Goal: Task Accomplishment & Management: Use online tool/utility

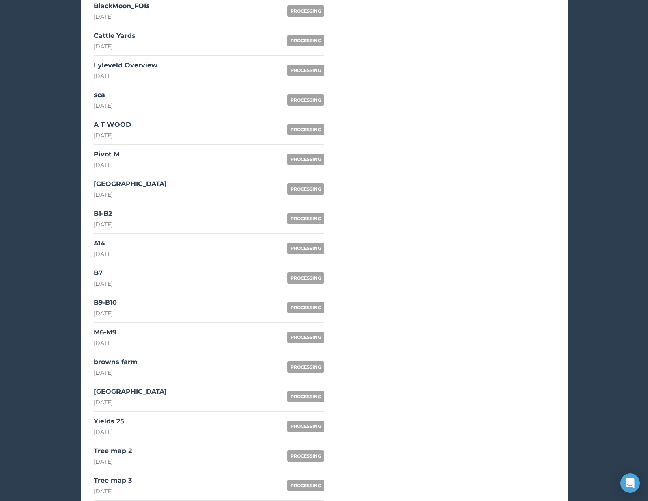
scroll to position [557, 0]
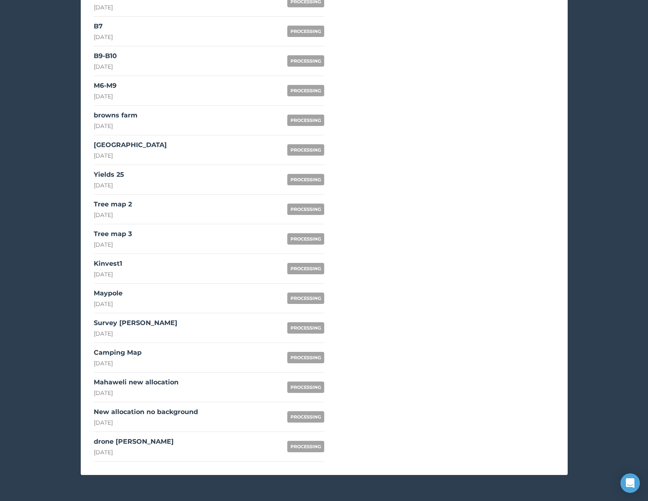
click at [140, 361] on div "[DATE]" at bounding box center [118, 363] width 48 height 8
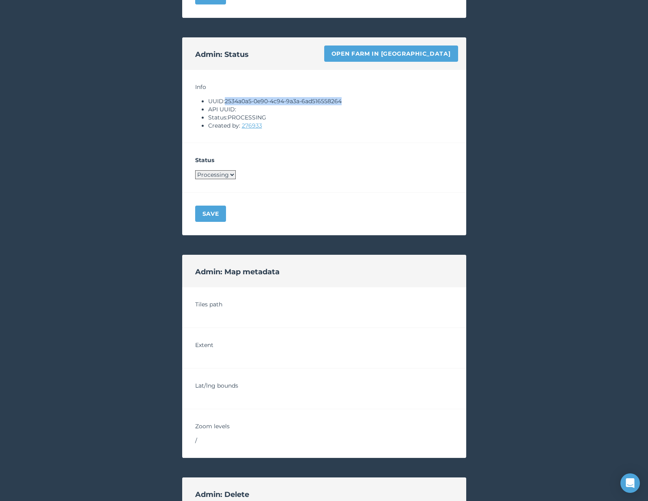
drag, startPoint x: 227, startPoint y: 100, endPoint x: 365, endPoint y: 100, distance: 137.6
click at [365, 100] on li "UUID: 2534a0a5-0e90-4c94-9a3a-6ad516558264" at bounding box center [330, 101] width 245 height 8
copy li "2534a0a5-0e90-4c94-9a3a-6ad516558264"
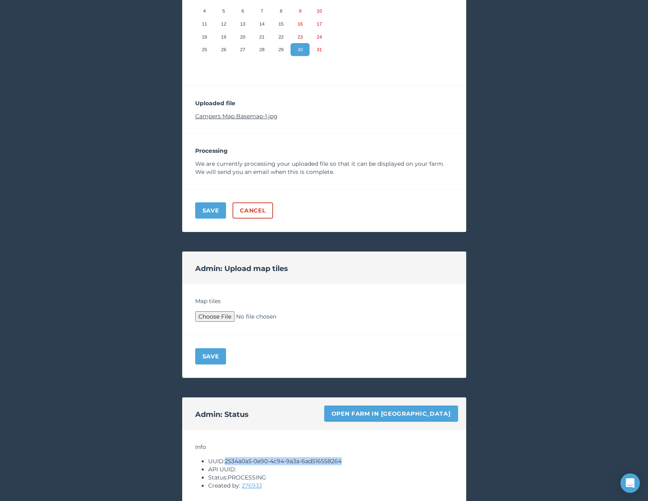
scroll to position [175, 0]
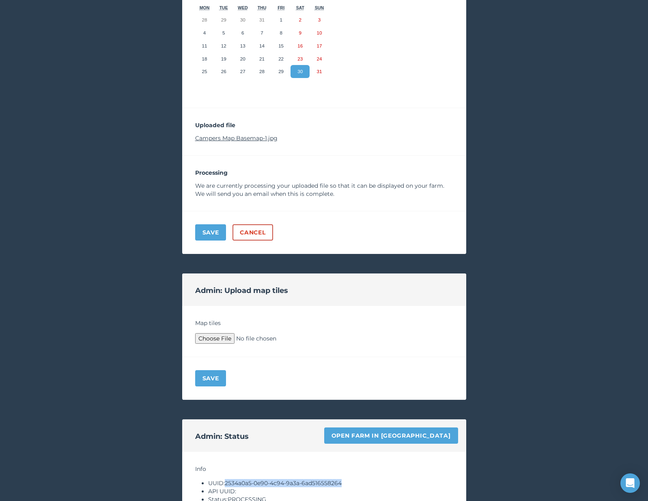
click at [252, 136] on link "Campers Map Basemap-1.jpg" at bounding box center [236, 137] width 82 height 7
click at [423, 444] on div "Admin: Status Open farm in Byre" at bounding box center [324, 435] width 284 height 32
click at [421, 438] on link "Open farm in [GEOGRAPHIC_DATA]" at bounding box center [391, 435] width 134 height 16
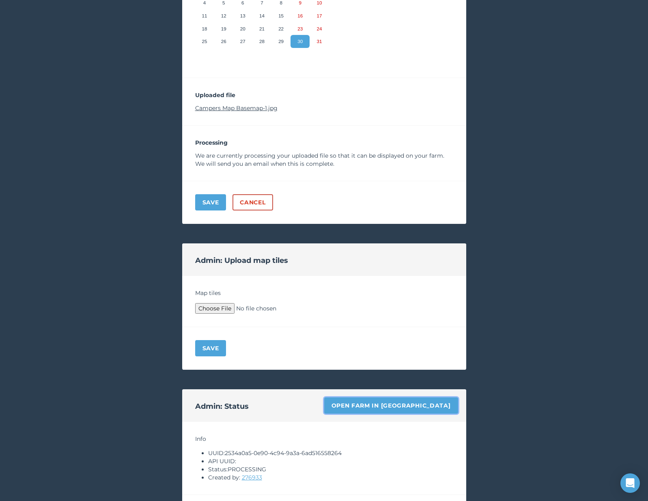
scroll to position [204, 0]
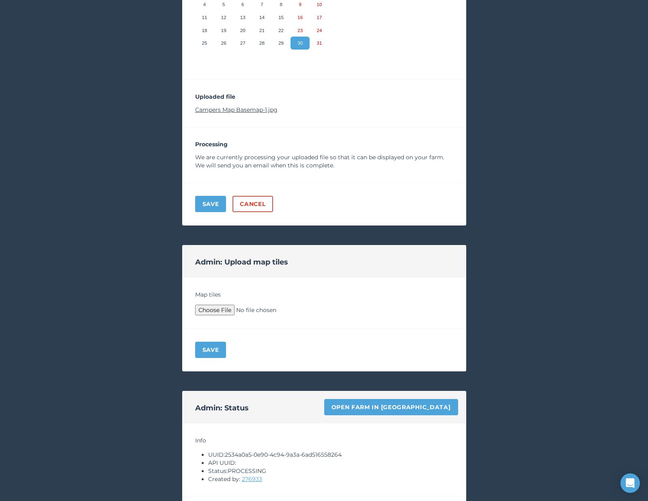
type input "C:\fakepath\Archive.zip"
click at [209, 350] on button "Save" at bounding box center [210, 349] width 31 height 16
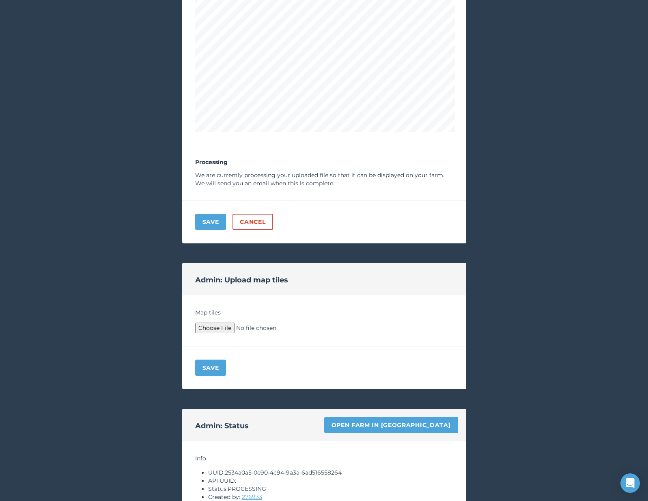
scroll to position [535, 0]
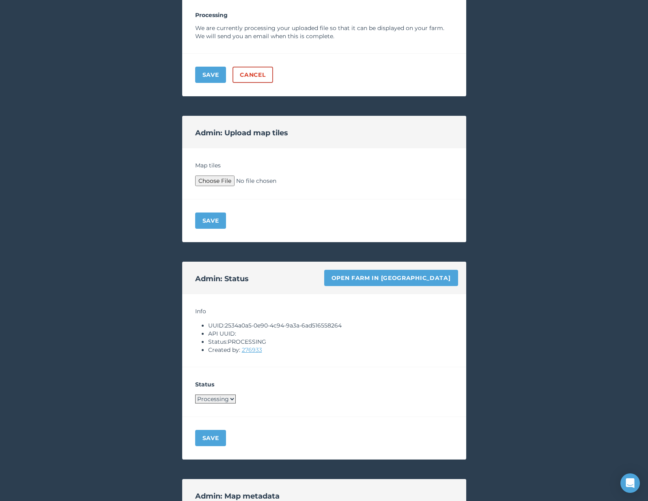
click at [215, 395] on select "Processing Live Archived" at bounding box center [215, 398] width 41 height 9
select select "LIVE"
click at [212, 429] on button "Save" at bounding box center [210, 437] width 31 height 16
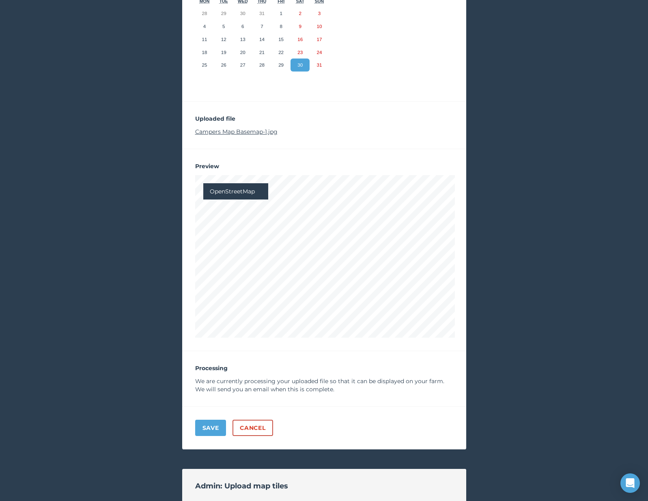
scroll to position [0, 0]
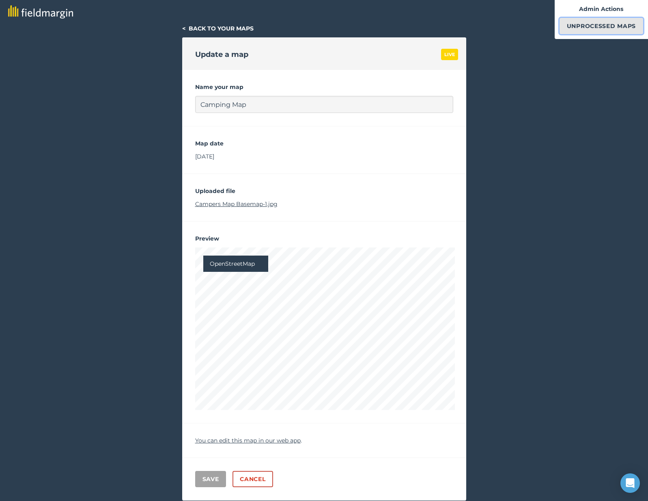
click at [572, 28] on link "Unprocessed Maps" at bounding box center [602, 26] width 84 height 16
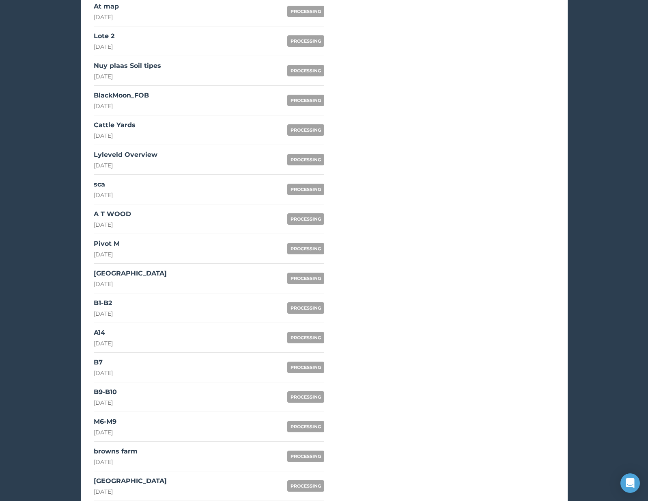
scroll to position [36, 0]
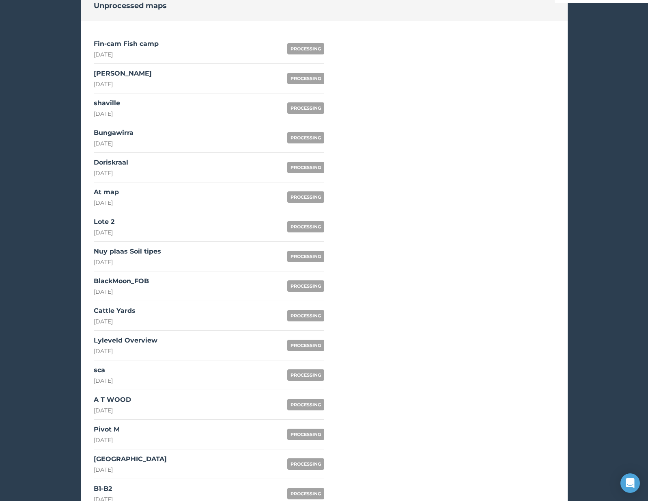
click at [169, 127] on link "Bungawirra [DATE] PROCESSING" at bounding box center [209, 138] width 231 height 30
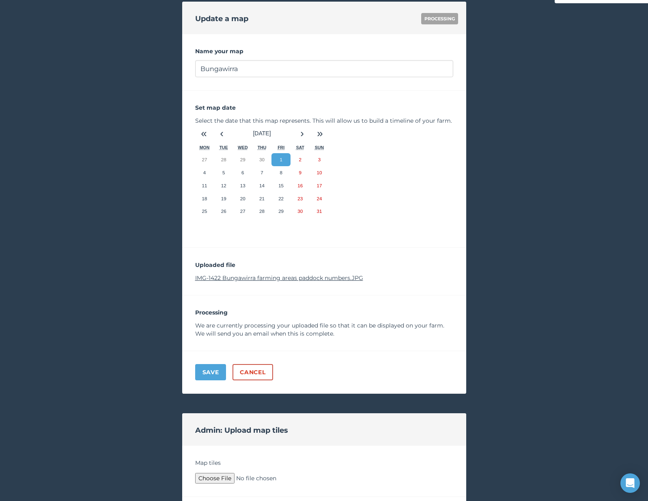
scroll to position [299, 0]
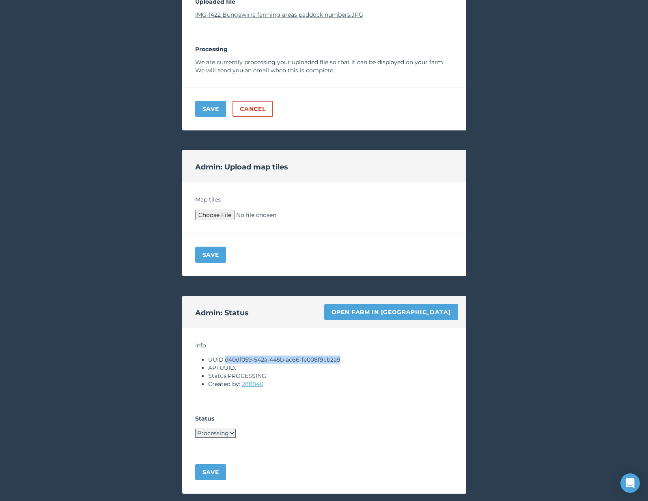
drag, startPoint x: 227, startPoint y: 359, endPoint x: 357, endPoint y: 359, distance: 130.3
click at [357, 359] on li "UUID: d40df059-542a-445b-ac66-fe008f9cb2a9" at bounding box center [330, 359] width 245 height 8
copy li "d40df059-542a-445b-ac66-fe008f9cb2a9"
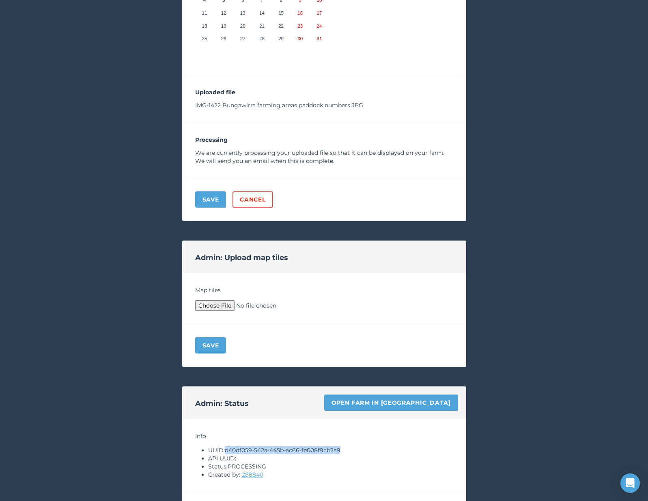
scroll to position [60, 0]
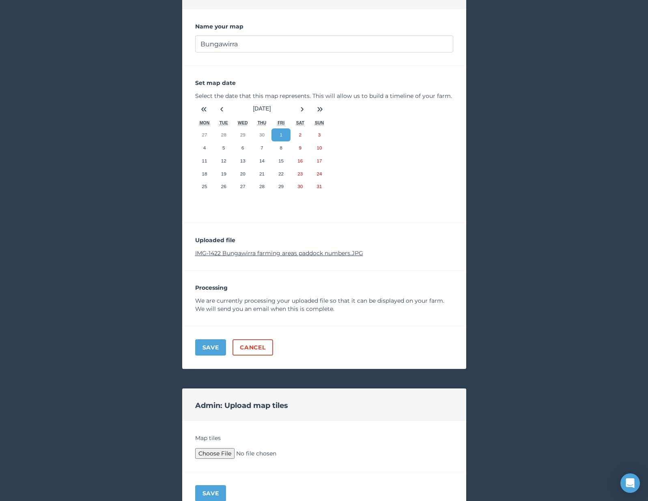
click at [300, 256] on link "IMG-1422 Bungawirra farming areas paddock numbers.JPG" at bounding box center [279, 252] width 168 height 7
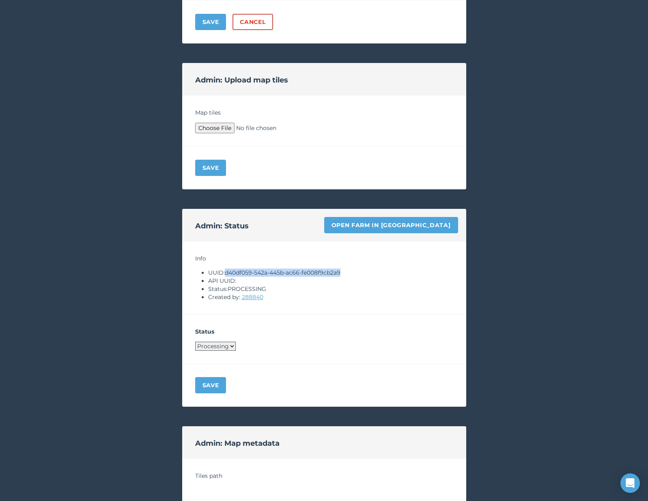
scroll to position [421, 0]
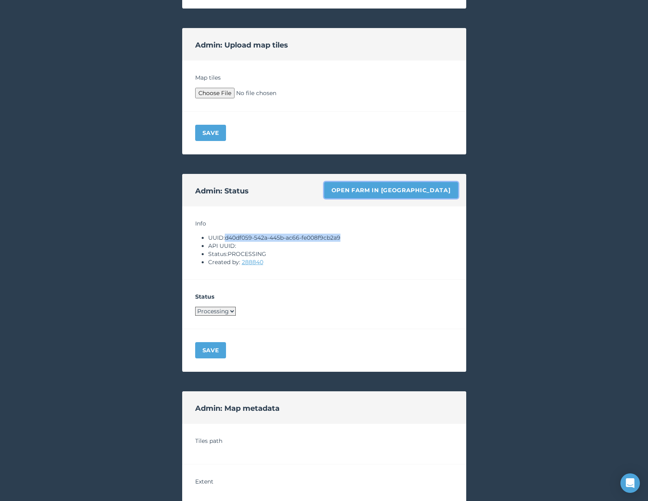
click at [428, 185] on link "Open farm in [GEOGRAPHIC_DATA]" at bounding box center [391, 190] width 134 height 16
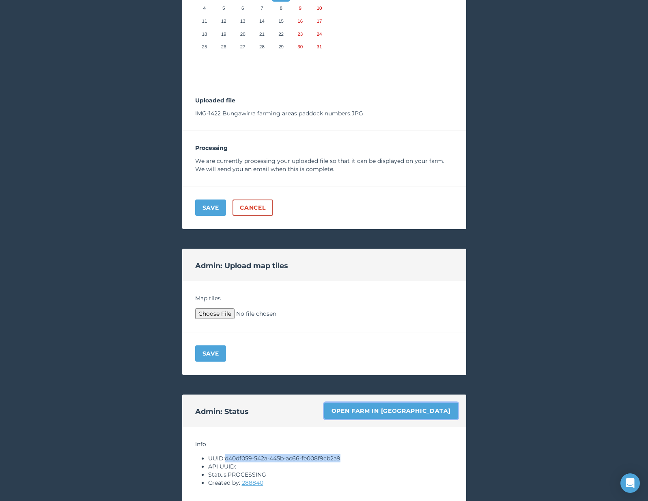
scroll to position [185, 0]
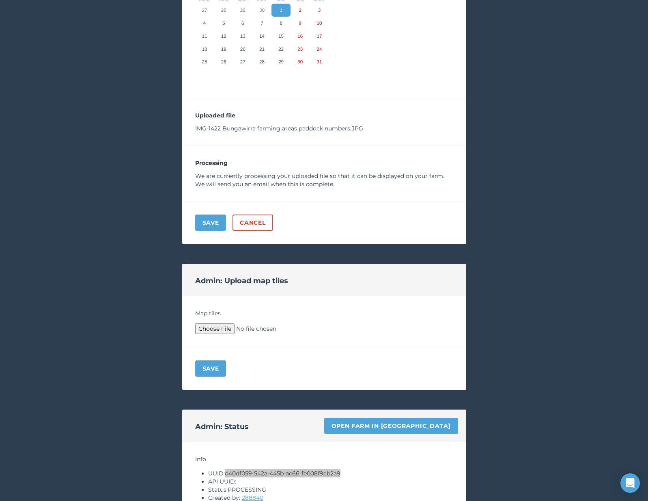
type input "C:\fakepath\Archive.zip"
click at [210, 379] on div "Save" at bounding box center [324, 368] width 284 height 43
click at [209, 365] on button "Save" at bounding box center [210, 368] width 31 height 16
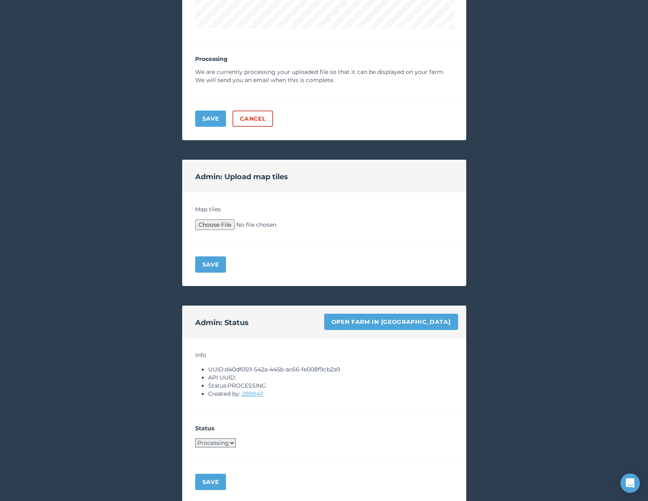
scroll to position [519, 0]
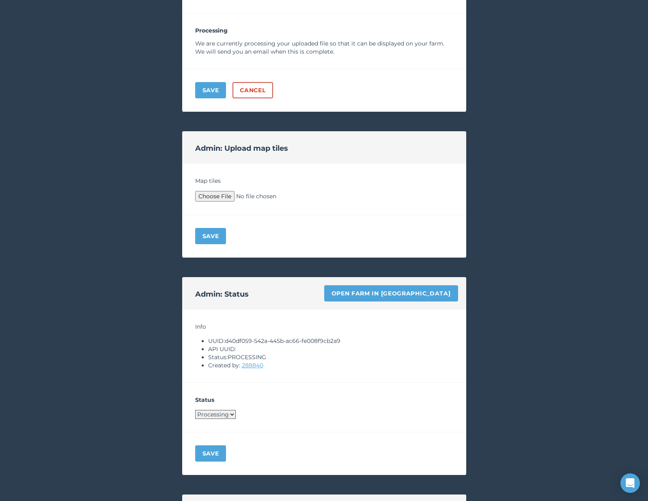
click at [226, 416] on select "Processing Live Archived" at bounding box center [215, 414] width 41 height 9
select select "LIVE"
click at [219, 446] on button "Save" at bounding box center [210, 453] width 31 height 16
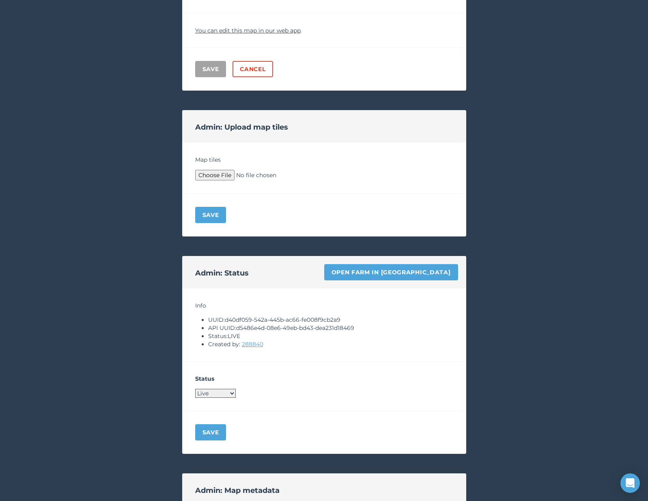
scroll to position [0, 0]
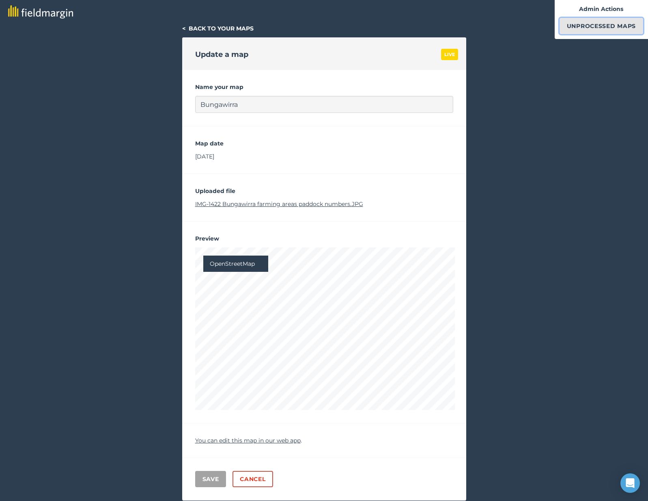
click at [570, 31] on link "Unprocessed Maps" at bounding box center [602, 26] width 84 height 16
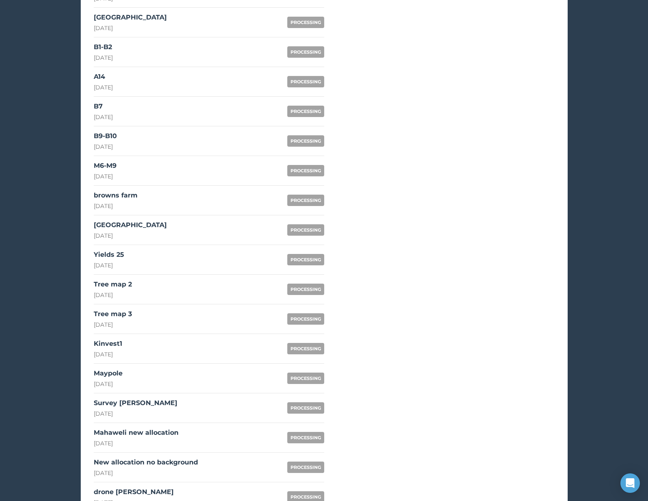
scroll to position [557, 0]
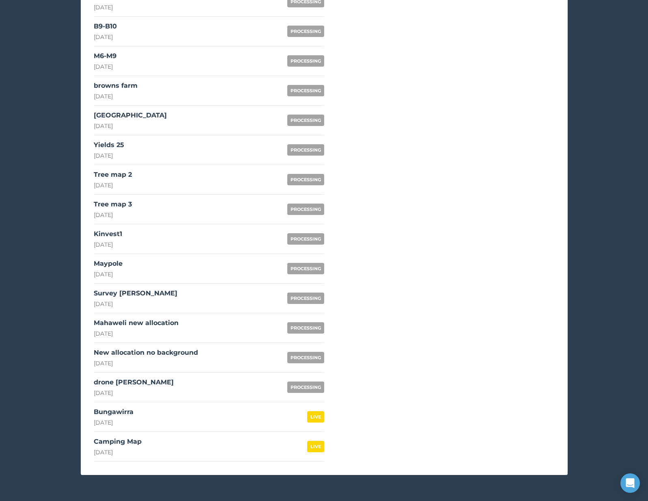
click at [150, 295] on link "Survey [PERSON_NAME] [DATE] PROCESSING" at bounding box center [209, 298] width 231 height 30
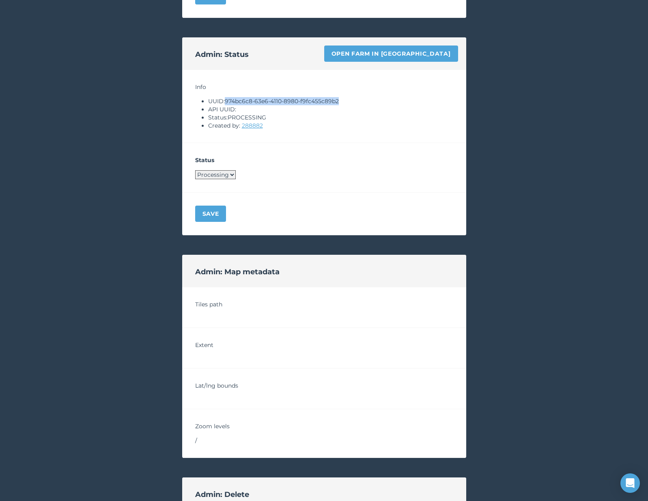
drag, startPoint x: 227, startPoint y: 99, endPoint x: 351, endPoint y: 99, distance: 123.8
click at [351, 99] on li "UUID: 974bc6c8-63e6-4110-8980-f9fc455c89b2" at bounding box center [330, 101] width 245 height 8
copy li "974bc6c8-63e6-4110-8980-f9fc455c89b2"
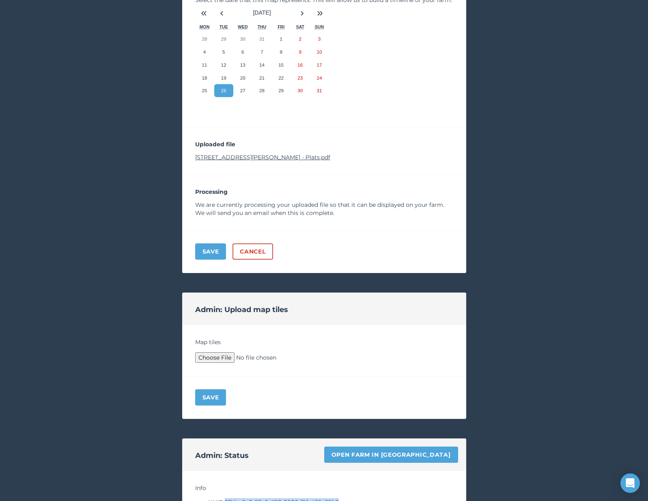
scroll to position [144, 0]
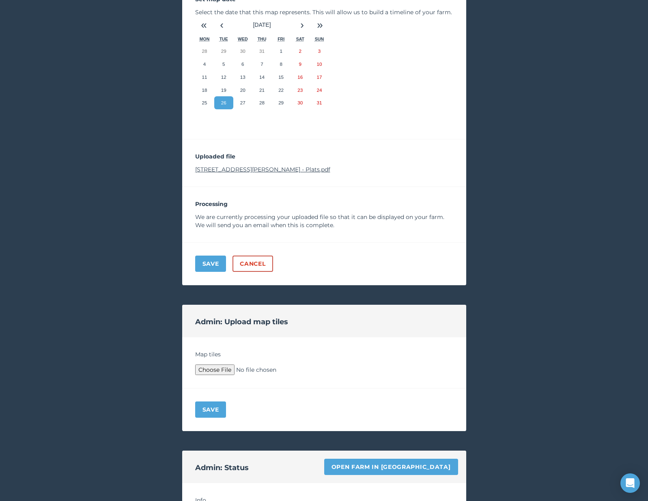
click at [225, 171] on link "[STREET_ADDRESS][PERSON_NAME] - Plats.pdf" at bounding box center [262, 169] width 135 height 7
click at [417, 466] on link "Open farm in [GEOGRAPHIC_DATA]" at bounding box center [391, 466] width 134 height 16
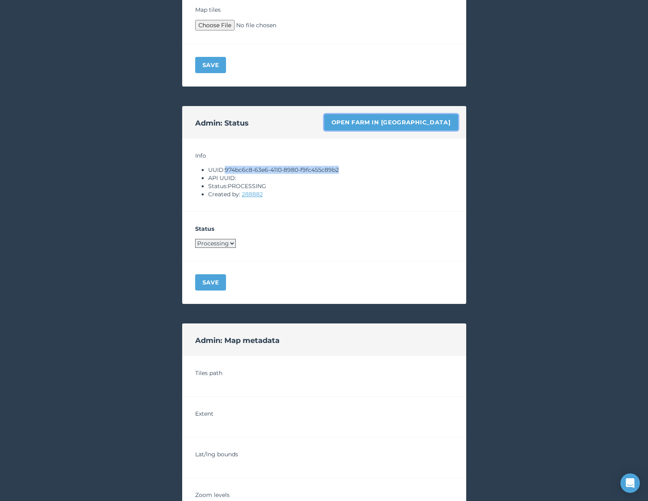
scroll to position [634, 0]
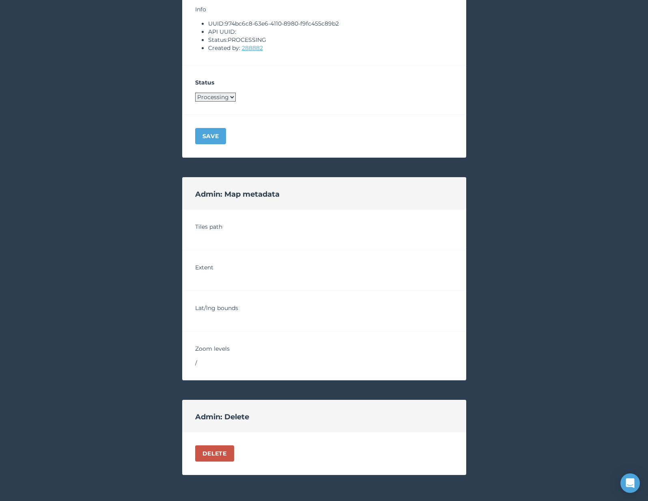
click at [225, 104] on div "Status Processing Live Archived" at bounding box center [324, 90] width 284 height 50
click at [225, 101] on select "Processing Live Archived" at bounding box center [215, 97] width 41 height 9
select select "ARCHIVED"
click at [209, 140] on button "Save" at bounding box center [210, 136] width 31 height 16
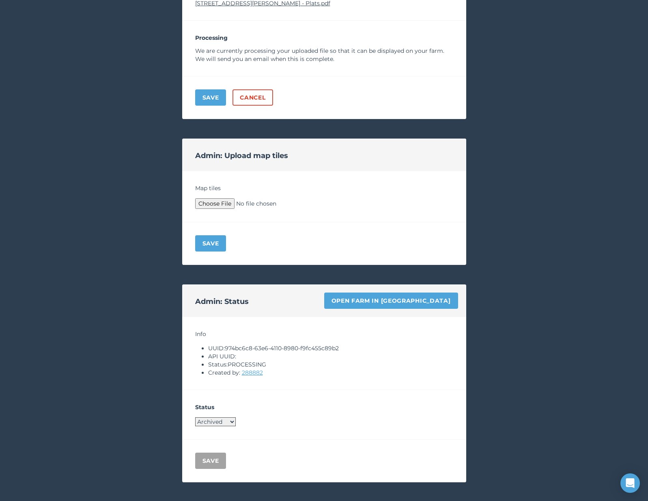
scroll to position [0, 0]
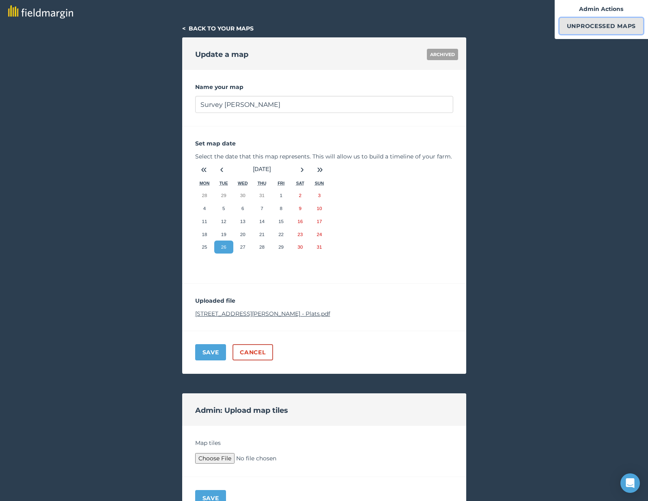
click at [589, 27] on link "Unprocessed Maps" at bounding box center [602, 26] width 84 height 16
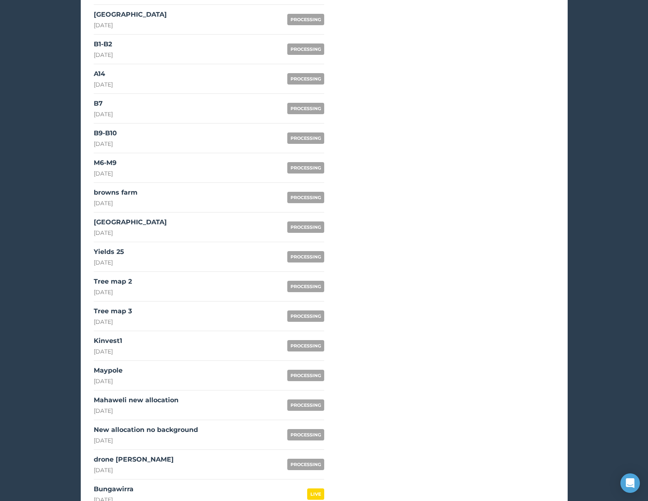
scroll to position [557, 0]
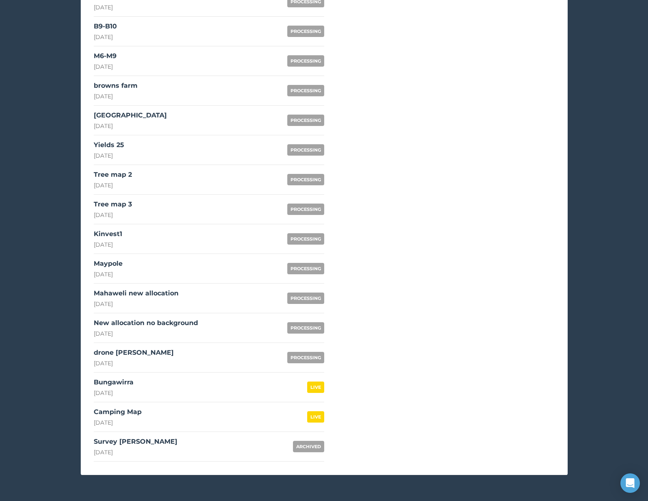
click at [184, 378] on link "Bungawirra [DATE] LIVE" at bounding box center [209, 387] width 231 height 30
select select "LIVE"
click at [157, 298] on div "Mahaweli new allocation [DATE]" at bounding box center [136, 297] width 85 height 19
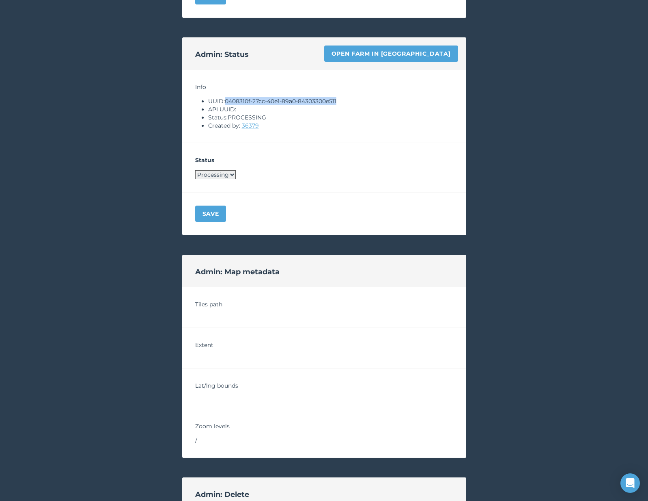
drag, startPoint x: 228, startPoint y: 101, endPoint x: 343, endPoint y: 97, distance: 114.9
click at [343, 97] on li "UUID: 0408310f-27cc-40e1-89a0-84303300e511" at bounding box center [330, 101] width 245 height 8
copy li "0408310f-27cc-40e1-89a0-84303300e511"
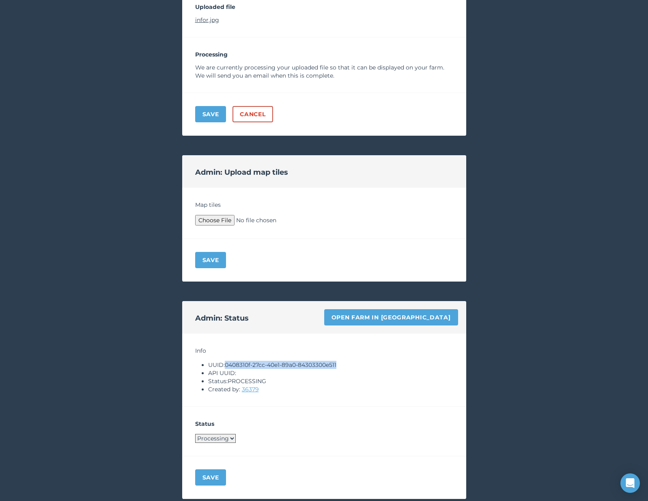
scroll to position [248, 0]
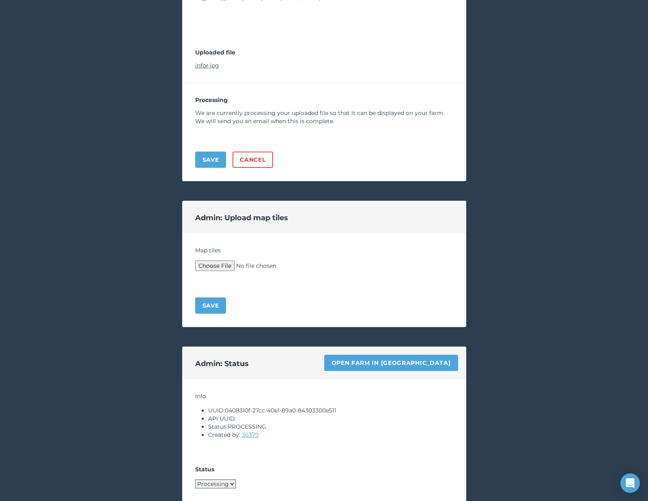
click at [408, 350] on div "Admin: Status Open farm in Byre" at bounding box center [324, 362] width 284 height 32
click at [407, 356] on link "Open farm in [GEOGRAPHIC_DATA]" at bounding box center [391, 362] width 134 height 16
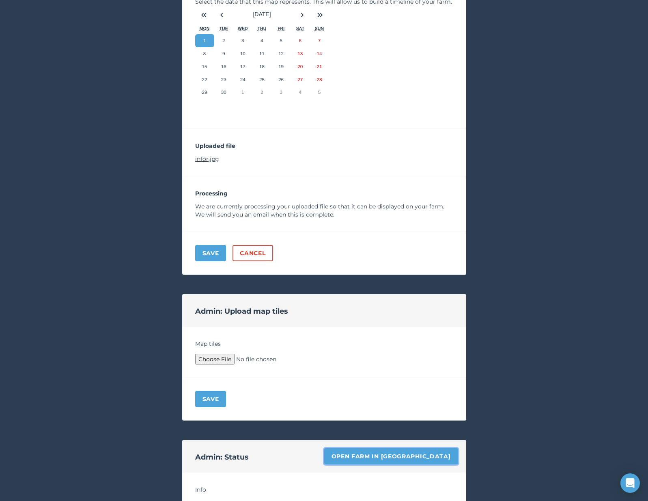
scroll to position [124, 0]
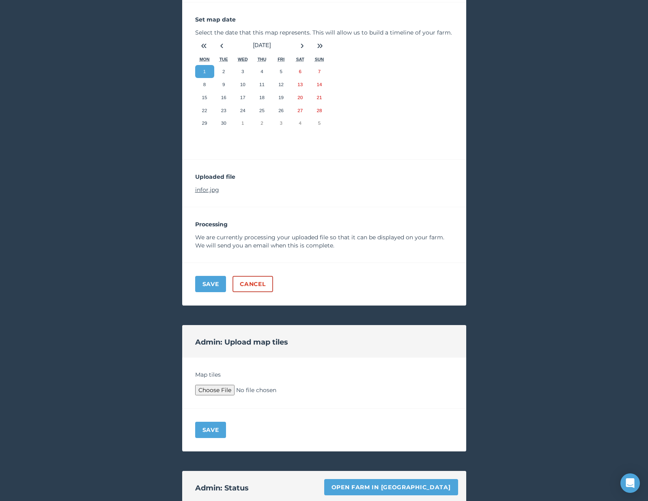
click at [201, 190] on link "infor.jpg" at bounding box center [207, 189] width 24 height 7
type input "C:\fakepath\Archive.zip"
click at [217, 427] on button "Save" at bounding box center [210, 429] width 31 height 16
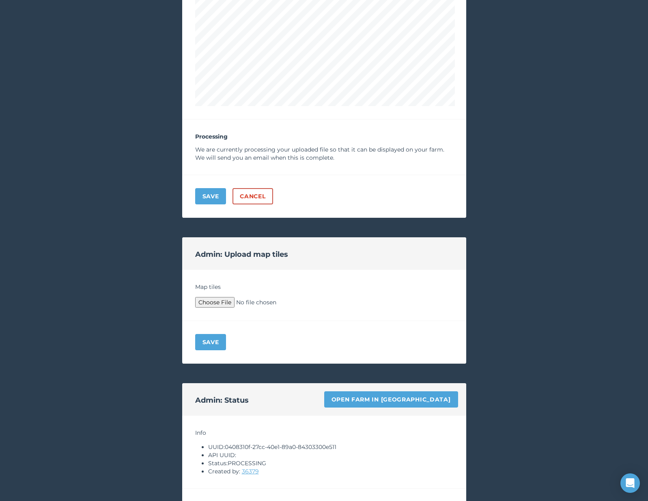
scroll to position [617, 0]
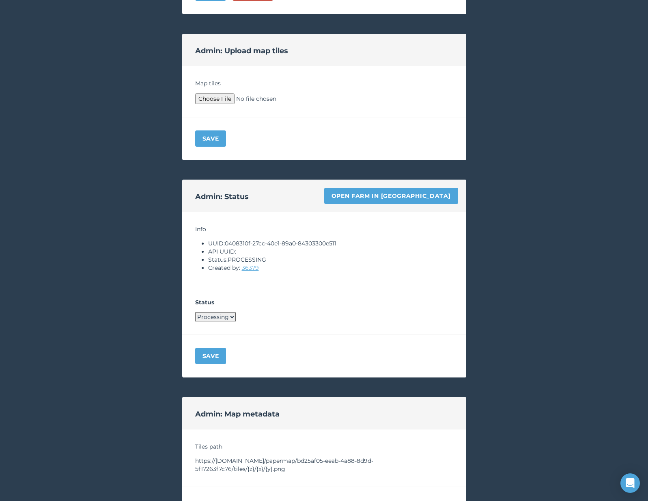
click at [222, 316] on select "Processing Live Archived" at bounding box center [215, 316] width 41 height 9
select select "LIVE"
click at [216, 356] on button "Save" at bounding box center [210, 355] width 31 height 16
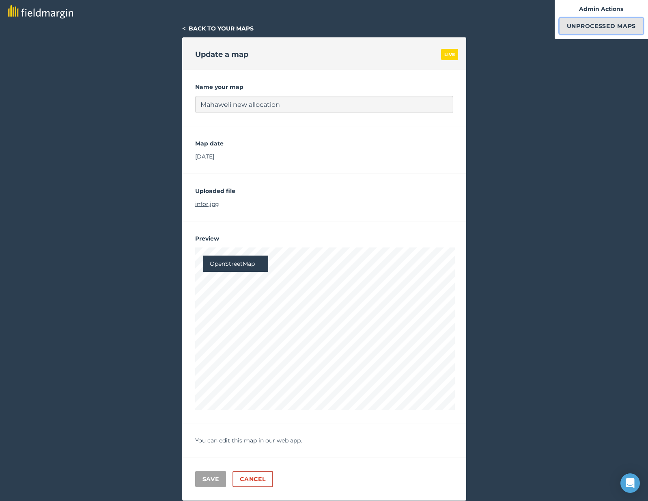
click at [573, 26] on link "Unprocessed Maps" at bounding box center [602, 26] width 84 height 16
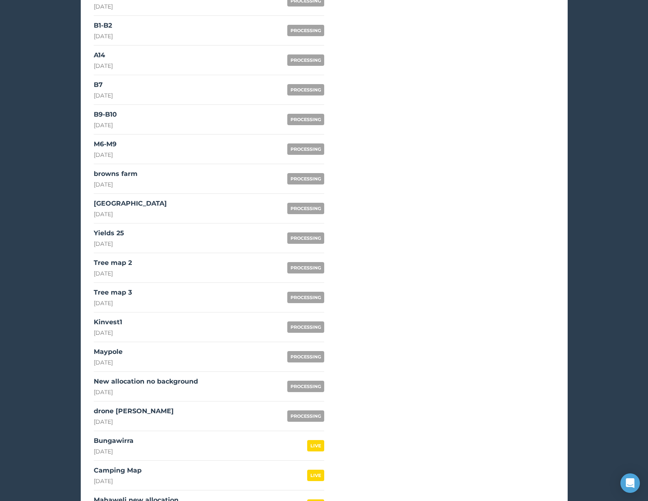
scroll to position [557, 0]
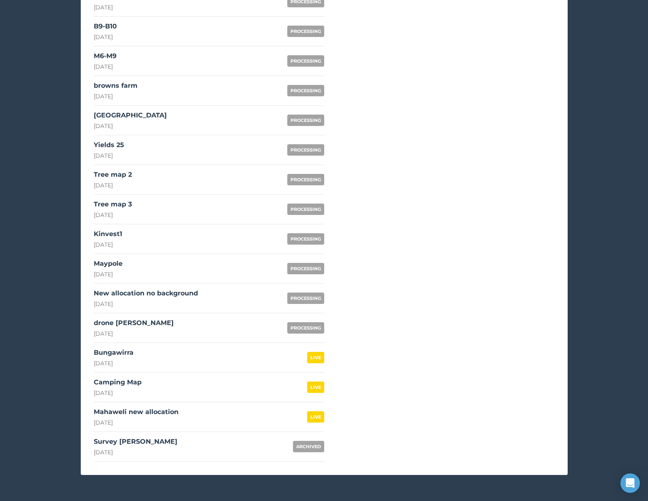
click at [147, 296] on div "New allocation no background" at bounding box center [146, 293] width 104 height 10
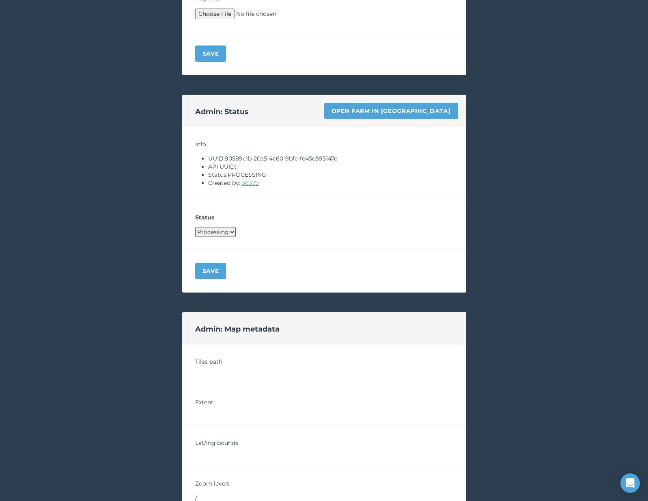
scroll to position [421, 0]
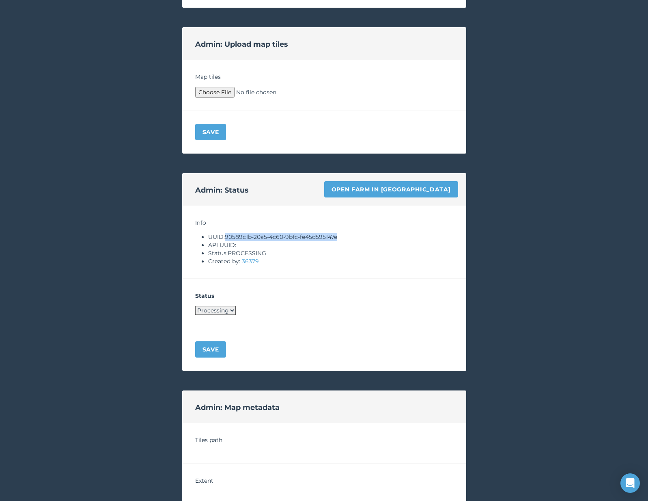
drag, startPoint x: 227, startPoint y: 234, endPoint x: 347, endPoint y: 234, distance: 120.2
click at [347, 234] on li "UUID: 90589c1b-20a5-4c60-9bfc-fe45d595147e" at bounding box center [330, 237] width 245 height 8
copy li "90589c1b-20a5-4c60-9bfc-fe45d595147e"
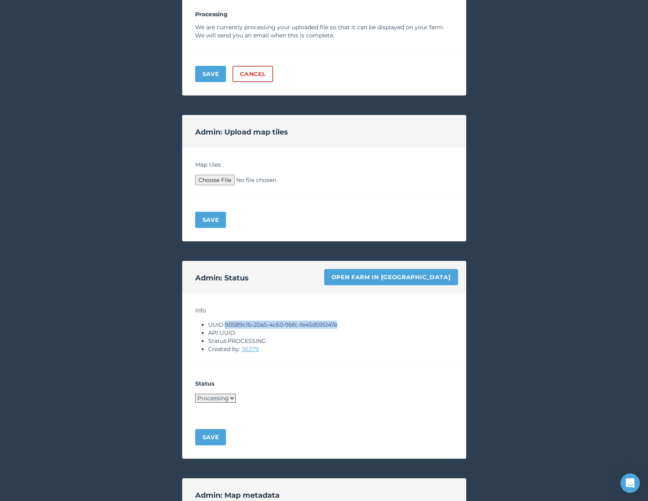
scroll to position [217, 0]
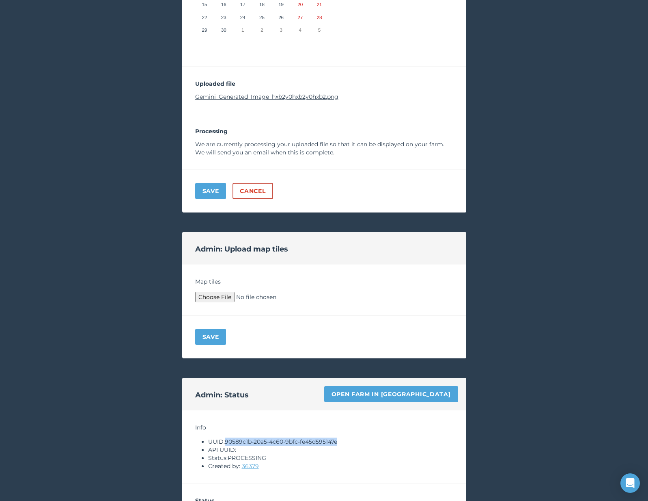
click at [281, 98] on link "Gemini_Generated_Image_hxb2y0hxb2y0hxb2.png" at bounding box center [266, 96] width 143 height 7
type input "C:\fakepath\Archive.zip"
click at [212, 335] on button "Save" at bounding box center [210, 336] width 31 height 16
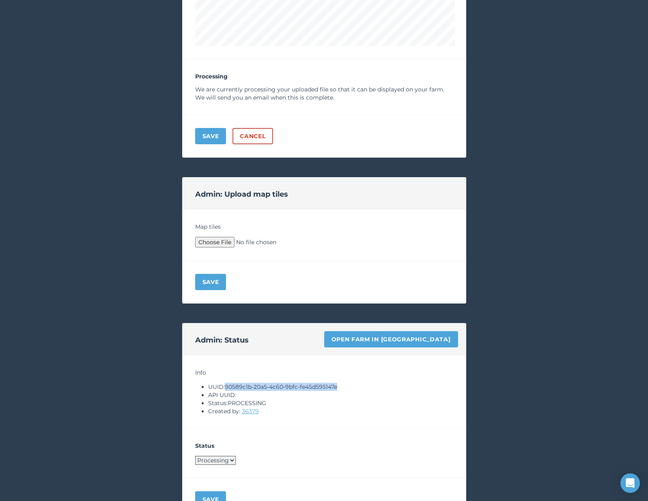
scroll to position [705, 0]
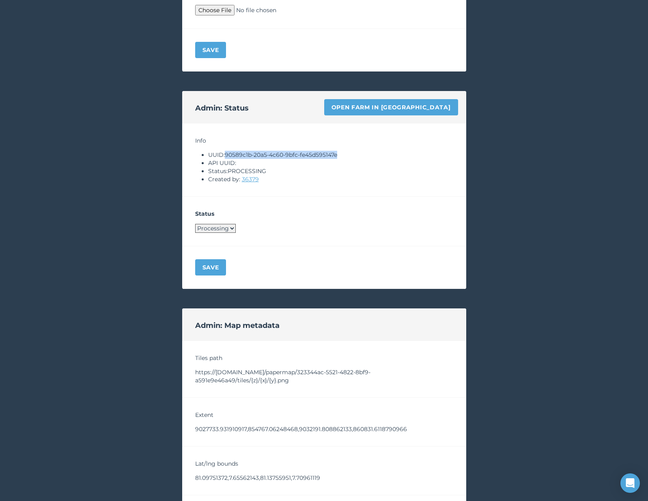
click at [216, 229] on select "Processing Live Archived" at bounding box center [215, 228] width 41 height 9
select select "LIVE"
click at [192, 269] on div "Save" at bounding box center [324, 267] width 284 height 43
click at [194, 269] on div "Save" at bounding box center [324, 267] width 284 height 43
click at [216, 267] on button "Save" at bounding box center [210, 267] width 31 height 16
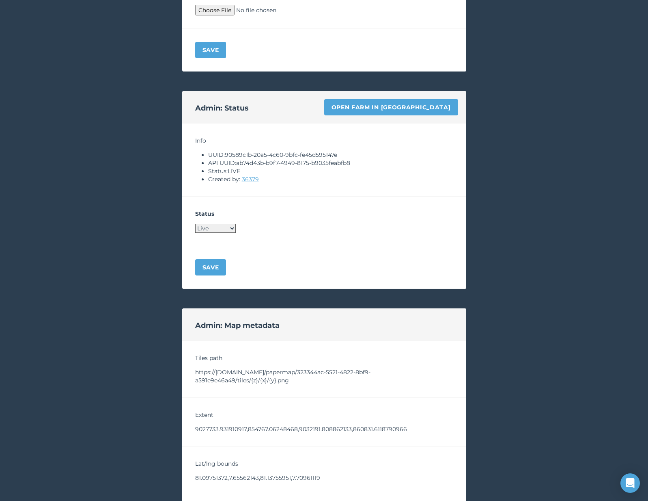
scroll to position [0, 0]
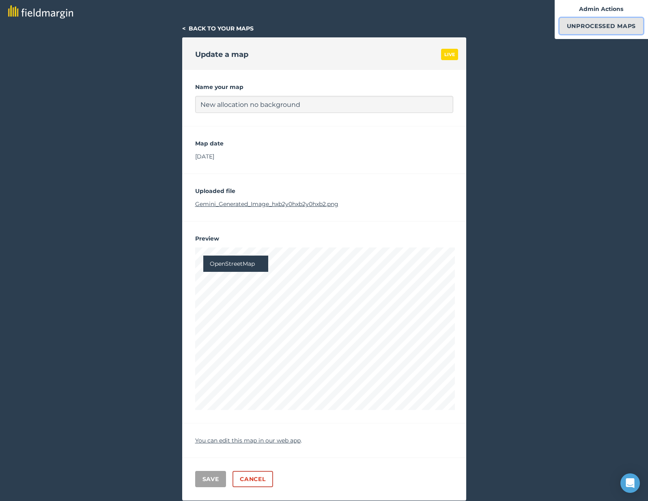
click at [585, 30] on link "Unprocessed Maps" at bounding box center [602, 26] width 84 height 16
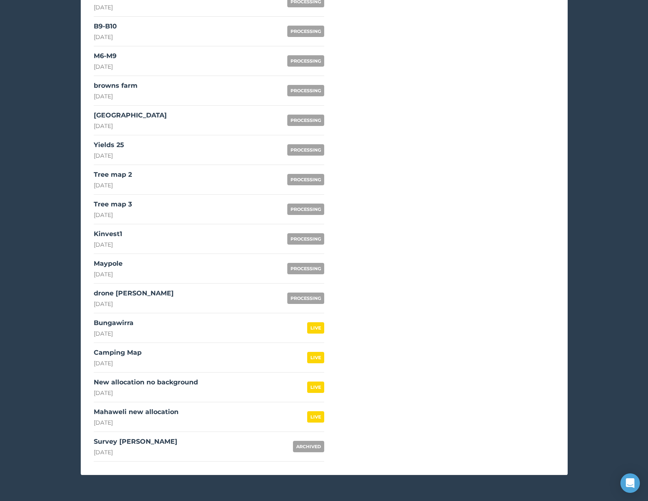
scroll to position [458, 0]
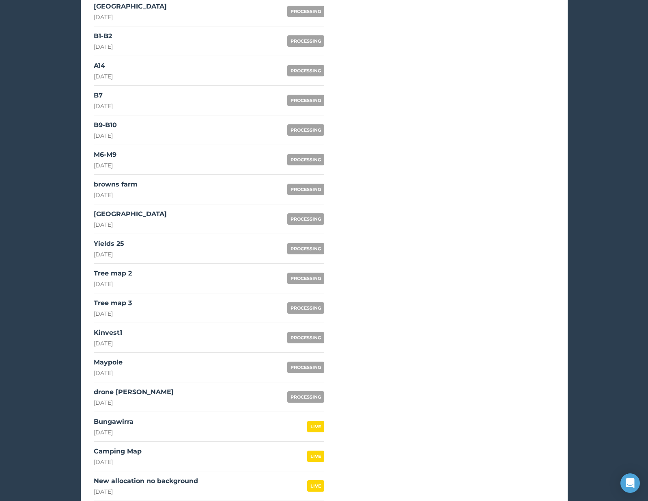
click at [201, 388] on link "drone [PERSON_NAME] [DATE] PROCESSING" at bounding box center [209, 397] width 231 height 30
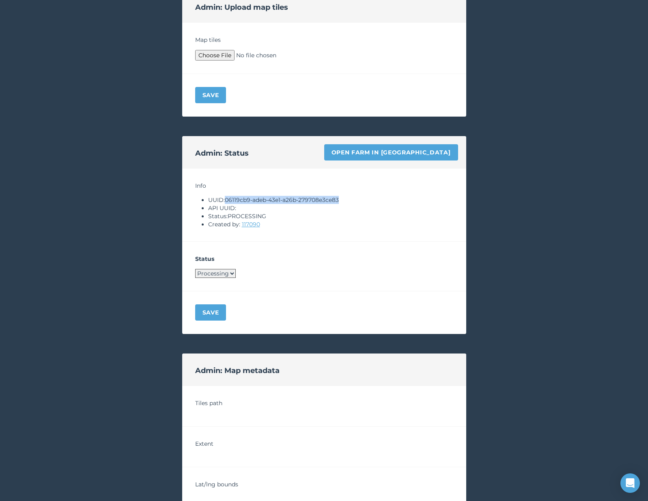
drag, startPoint x: 227, startPoint y: 200, endPoint x: 365, endPoint y: 201, distance: 137.2
click at [365, 201] on li "UUID: 06119cb9-adeb-43e1-a26b-279708e3ce83" at bounding box center [330, 200] width 245 height 8
copy li "06119cb9-adeb-43e1-a26b-279708e3ce83"
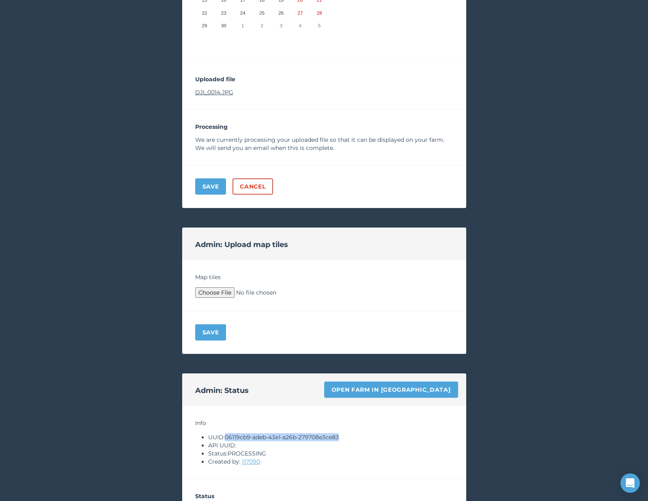
scroll to position [186, 0]
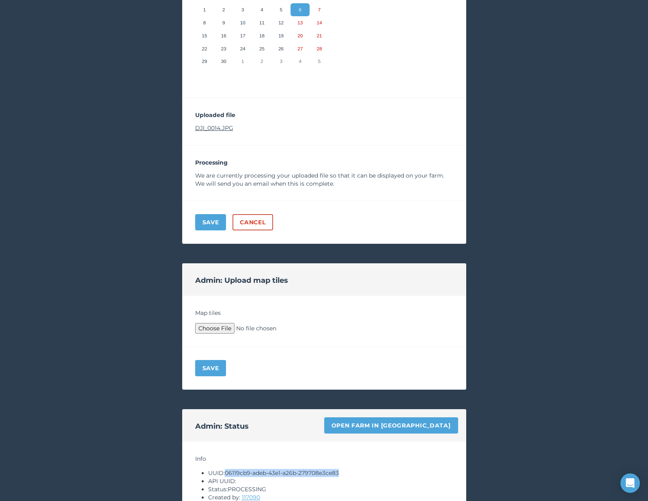
click at [223, 125] on link "DJI_0014.JPG" at bounding box center [214, 127] width 38 height 7
click at [402, 429] on link "Open farm in [GEOGRAPHIC_DATA]" at bounding box center [391, 425] width 134 height 16
type input "C:\fakepath\Archive.zip"
click at [214, 352] on div "Save" at bounding box center [324, 368] width 284 height 43
click at [213, 371] on button "Save" at bounding box center [210, 368] width 31 height 16
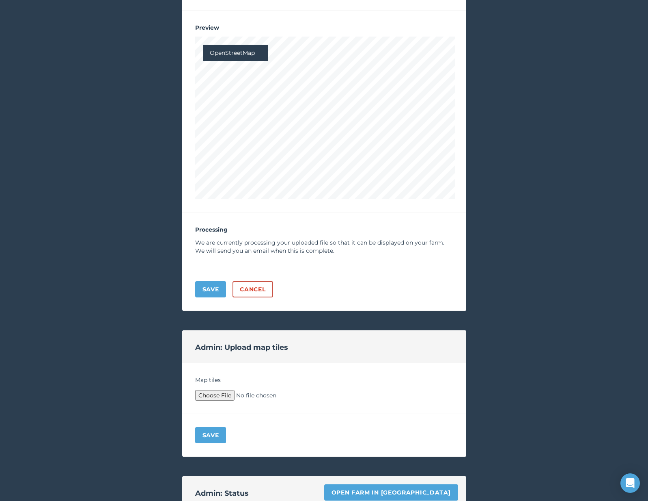
scroll to position [473, 0]
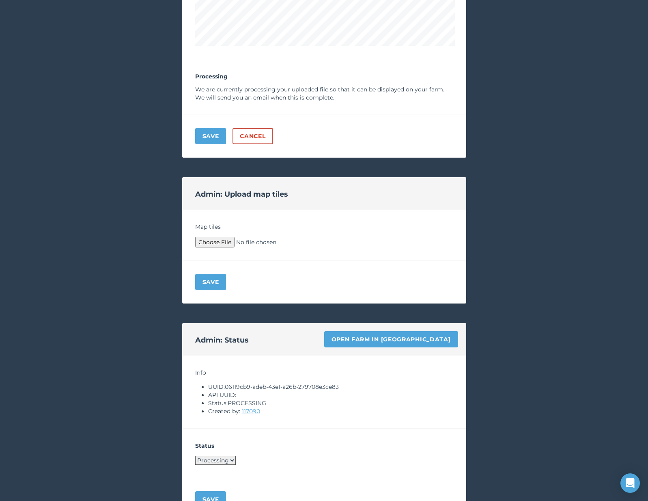
click at [217, 458] on select "Processing Live Archived" at bounding box center [215, 459] width 41 height 9
select select "LIVE"
click at [207, 494] on button "Save" at bounding box center [210, 499] width 31 height 16
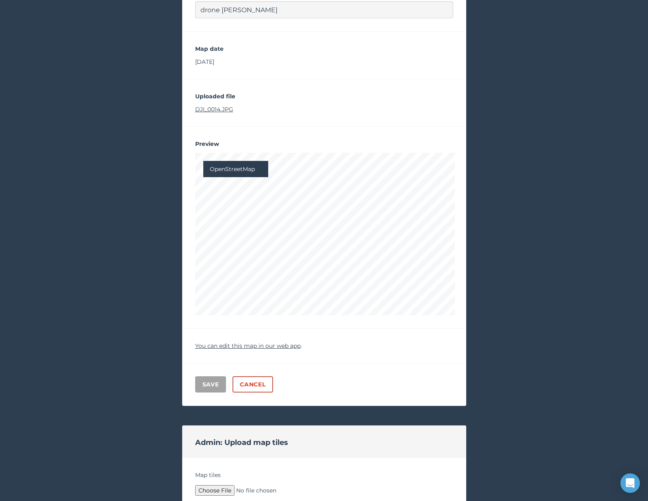
scroll to position [0, 0]
